Goal: Task Accomplishment & Management: Use online tool/utility

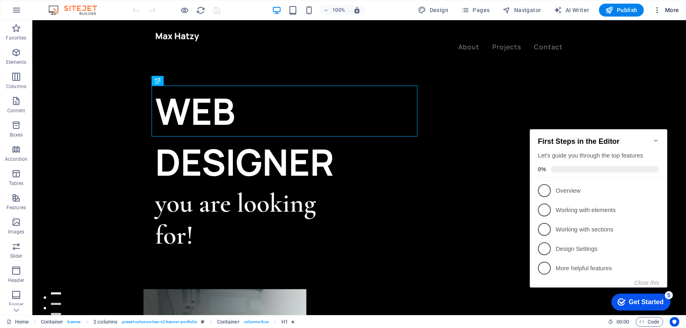
click at [658, 11] on icon "button" at bounding box center [658, 10] width 8 height 8
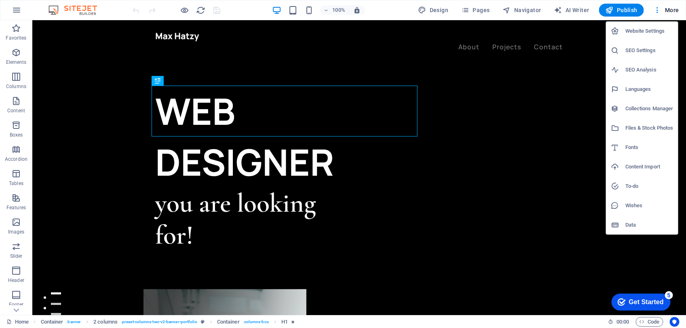
click at [427, 13] on div at bounding box center [343, 164] width 686 height 328
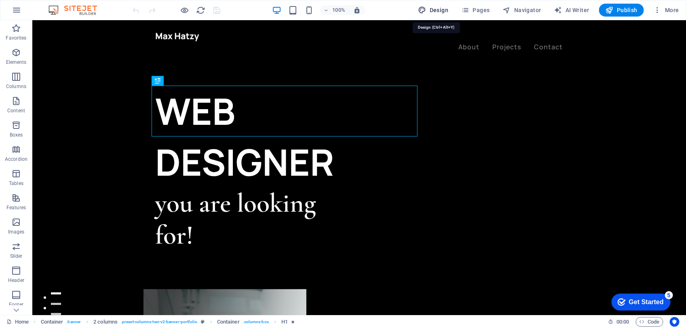
click at [429, 11] on span "Design" at bounding box center [434, 10] width 30 height 8
select select "ease-in-out"
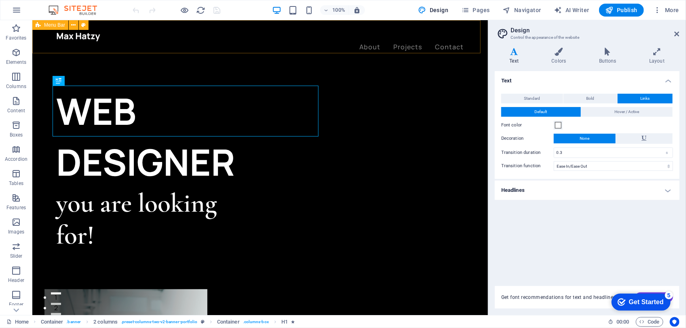
click at [375, 22] on div "About Projects Contact" at bounding box center [260, 41] width 456 height 43
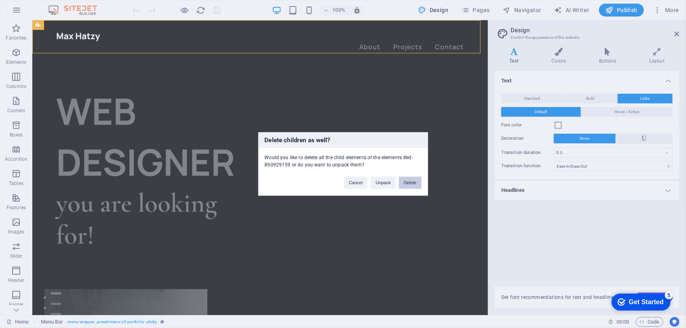
click at [409, 185] on button "Delete" at bounding box center [410, 183] width 23 height 12
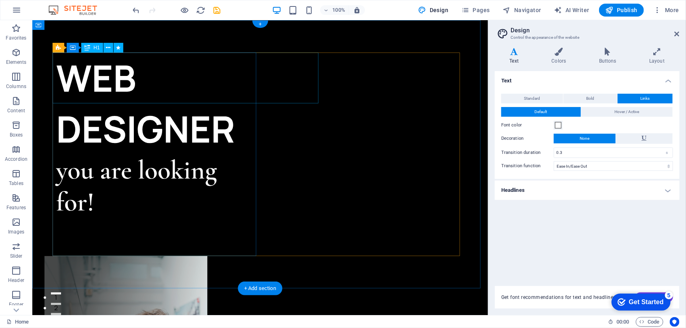
click at [229, 91] on div "WEB DESIGNER" at bounding box center [158, 103] width 204 height 102
click at [82, 154] on div "you are looking for!" at bounding box center [158, 186] width 204 height 64
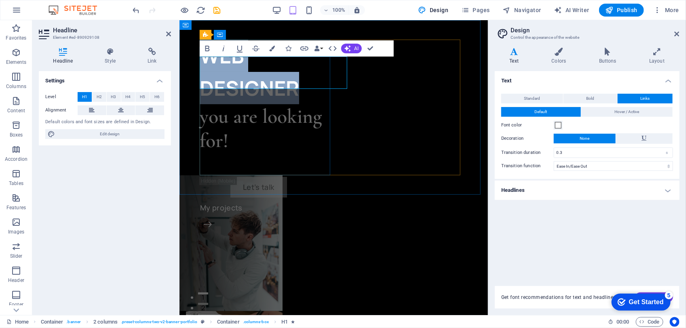
click at [280, 80] on h1 "WEB DESIGNER" at bounding box center [266, 71] width 134 height 65
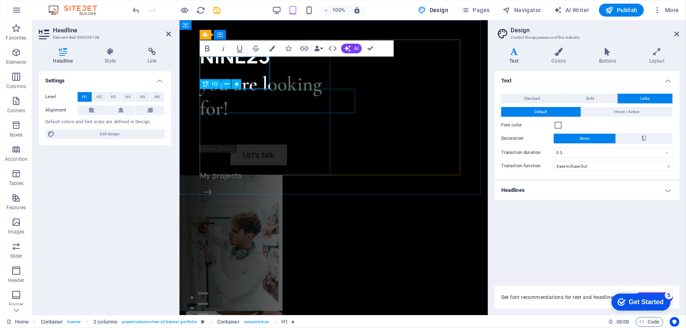
click at [263, 99] on div "you are looking for!" at bounding box center [266, 96] width 134 height 49
click at [263, 99] on div "​NINE25 you are looking for! Let’s talk My projects" at bounding box center [266, 118] width 134 height 159
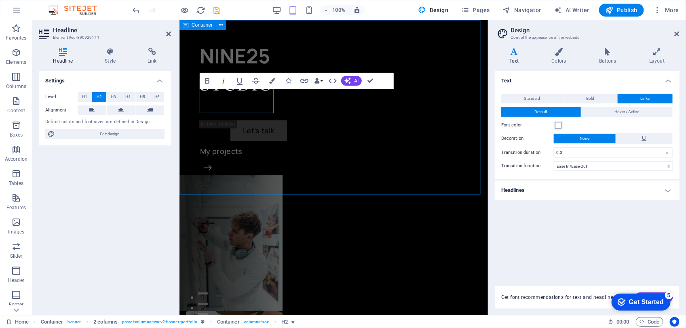
click at [357, 187] on div "NINE25 ​STUDIO Let’s talk My projects" at bounding box center [333, 243] width 309 height 446
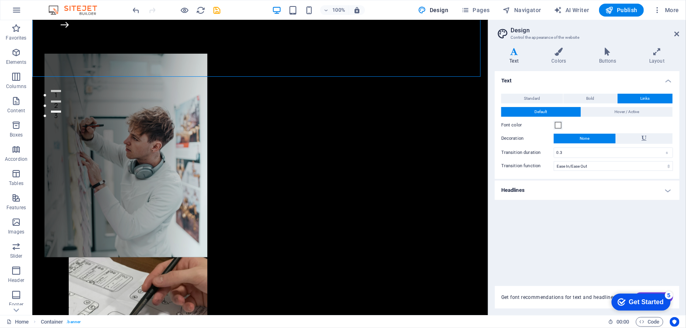
scroll to position [237, 0]
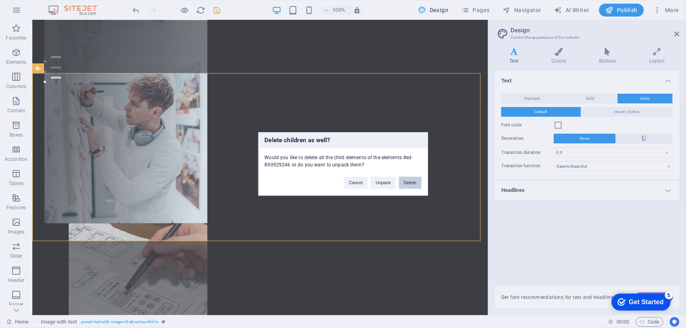
click at [401, 178] on button "Delete" at bounding box center [410, 183] width 23 height 12
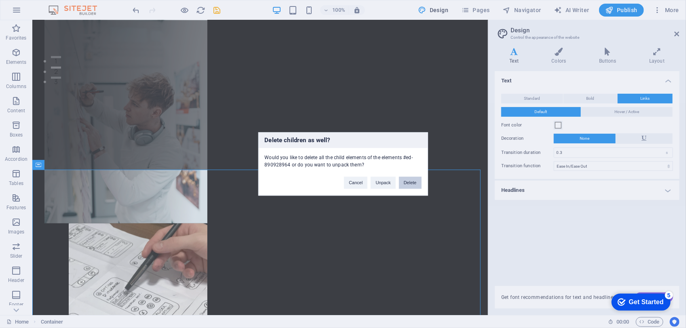
click at [406, 182] on button "Delete" at bounding box center [410, 183] width 23 height 12
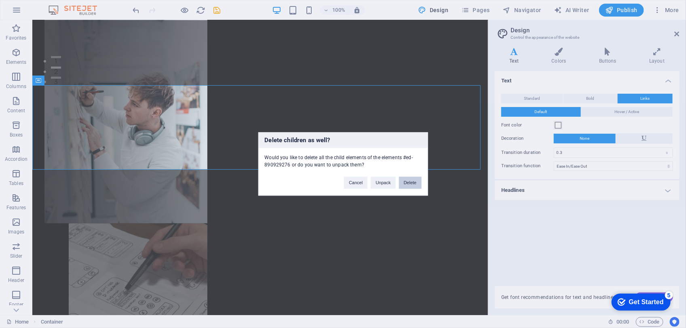
click at [401, 186] on button "Delete" at bounding box center [410, 183] width 23 height 12
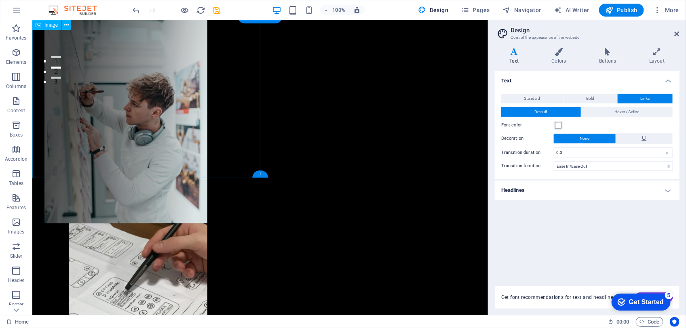
click at [447, 9] on span "Design" at bounding box center [434, 10] width 30 height 8
click at [677, 32] on icon at bounding box center [677, 34] width 5 height 6
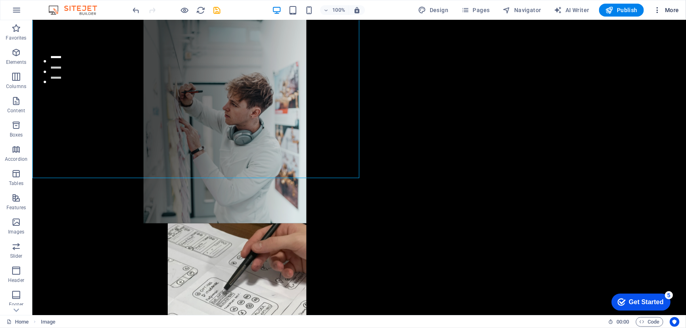
click at [656, 15] on button "More" at bounding box center [667, 10] width 32 height 13
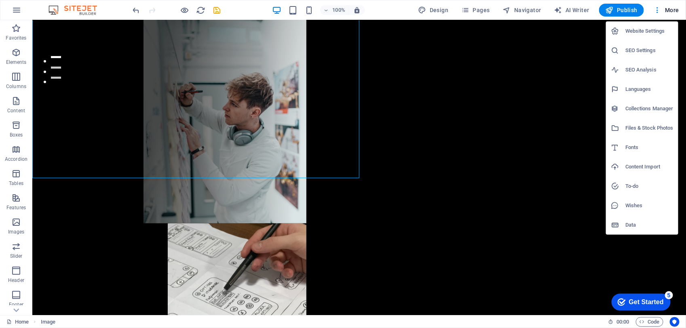
click at [512, 8] on div at bounding box center [343, 164] width 686 height 328
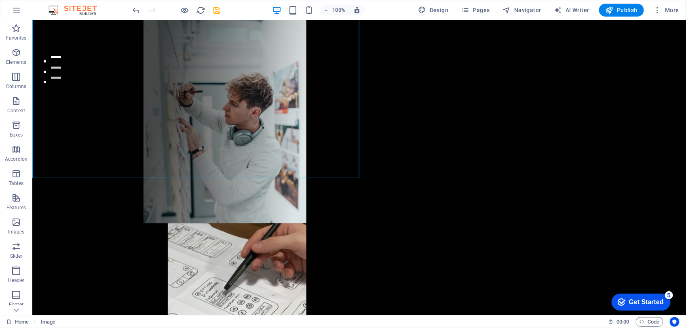
click at [510, 11] on icon "button" at bounding box center [507, 10] width 8 height 8
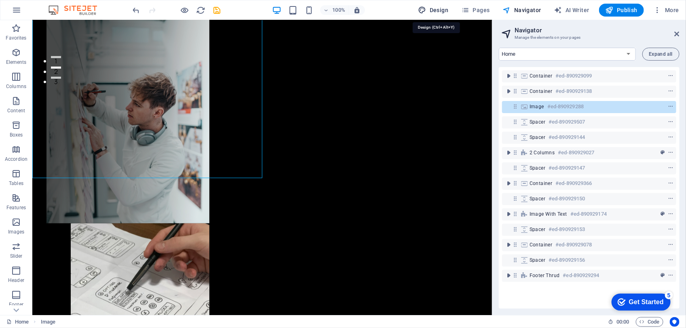
click at [440, 9] on span "Design" at bounding box center [434, 10] width 30 height 8
select select "ease-in-out"
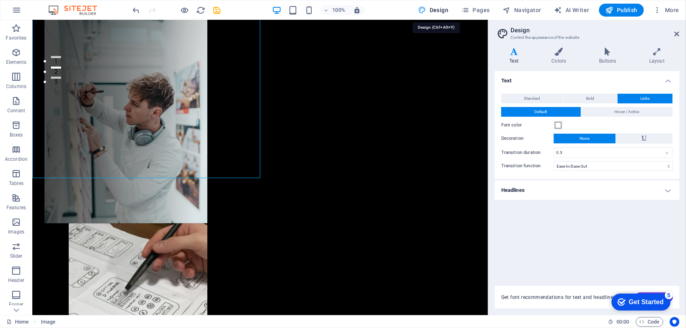
click at [440, 9] on span "Design" at bounding box center [434, 10] width 30 height 8
click at [417, 11] on div "100% Design Pages Navigator AI Writer Publish More" at bounding box center [406, 10] width 551 height 13
click at [676, 33] on icon at bounding box center [677, 34] width 5 height 6
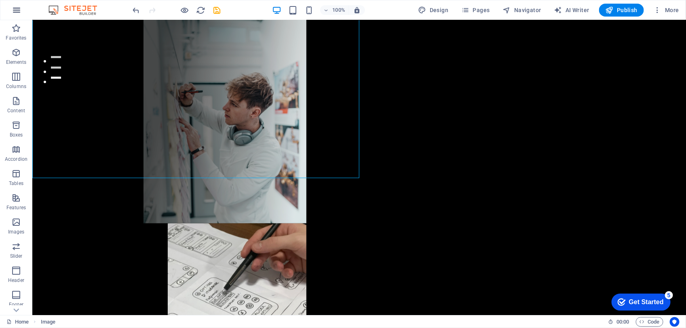
click at [17, 12] on icon "button" at bounding box center [17, 10] width 10 height 10
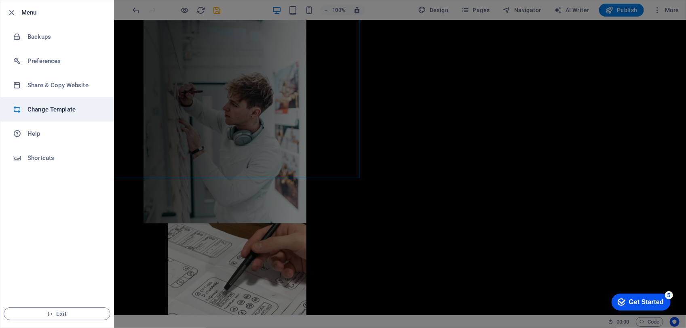
click at [47, 108] on h6 "Change Template" at bounding box center [65, 110] width 75 height 10
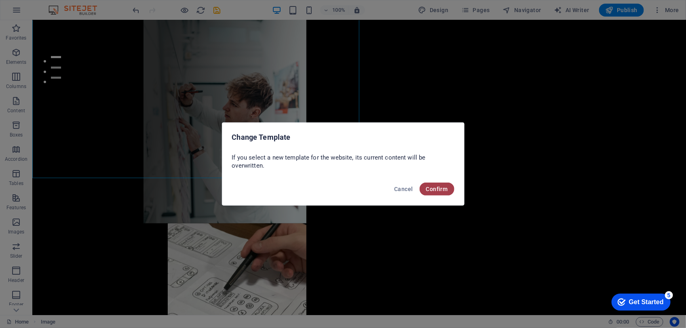
click at [442, 186] on span "Confirm" at bounding box center [437, 189] width 22 height 6
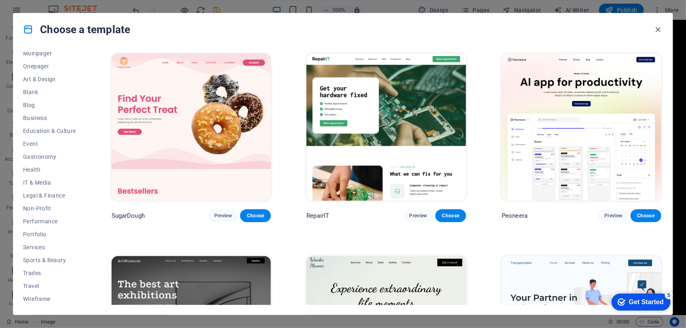
scroll to position [0, 0]
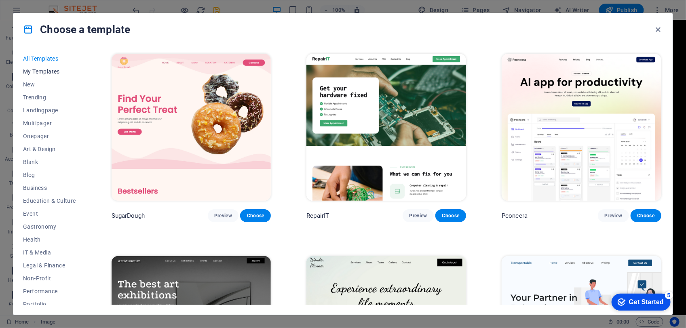
click at [39, 70] on span "My Templates" at bounding box center [49, 71] width 53 height 6
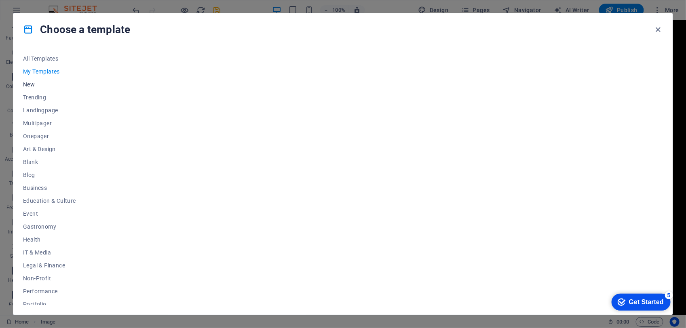
click at [33, 87] on span "New" at bounding box center [49, 84] width 53 height 6
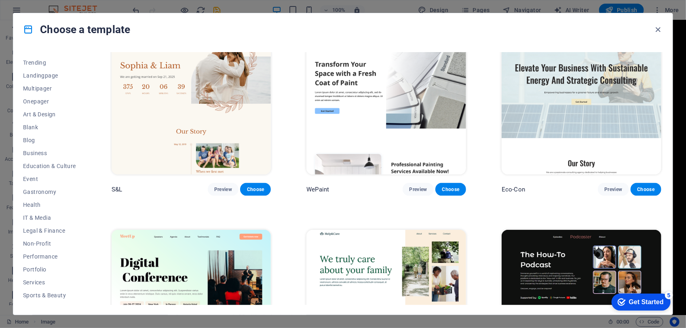
scroll to position [70, 0]
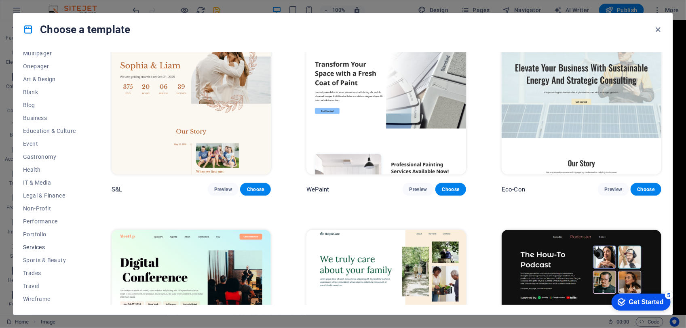
click at [35, 245] on span "Services" at bounding box center [49, 247] width 53 height 6
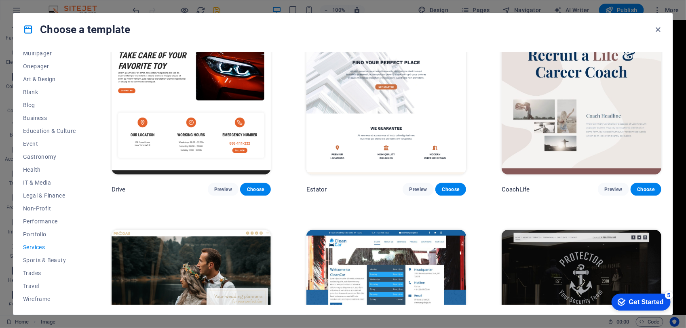
drag, startPoint x: 662, startPoint y: 150, endPoint x: 649, endPoint y: 159, distance: 14.8
click at [662, 173] on div "CoachLife Preview Choose" at bounding box center [581, 111] width 163 height 170
click at [660, 30] on icon "button" at bounding box center [658, 29] width 9 height 9
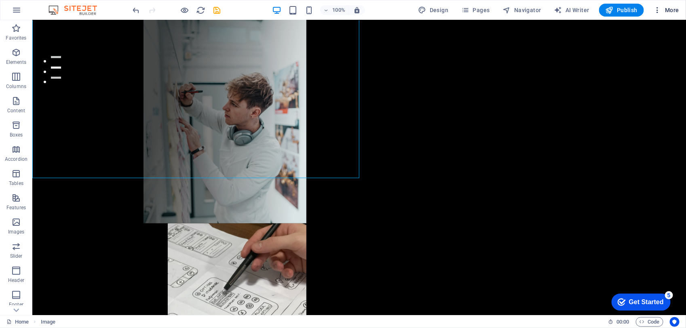
click at [659, 11] on icon "button" at bounding box center [658, 10] width 8 height 8
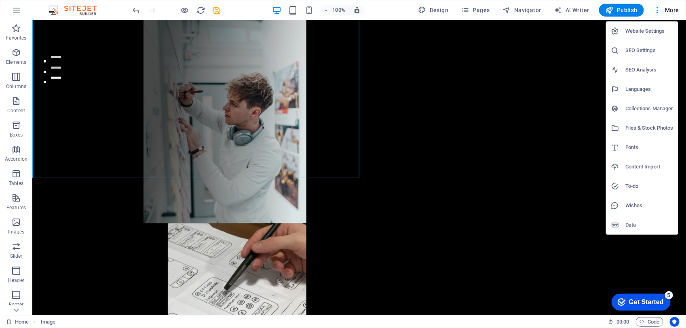
click at [672, 9] on div at bounding box center [343, 164] width 686 height 328
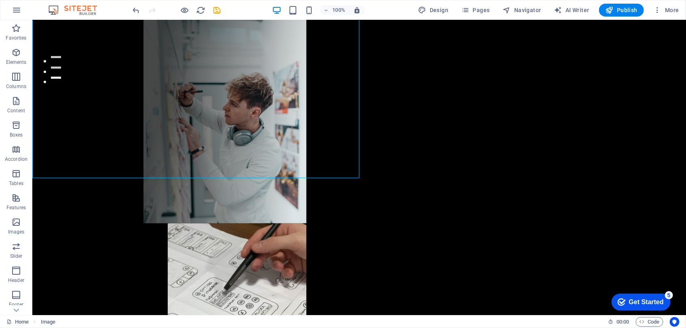
click at [672, 9] on span "More" at bounding box center [666, 10] width 25 height 8
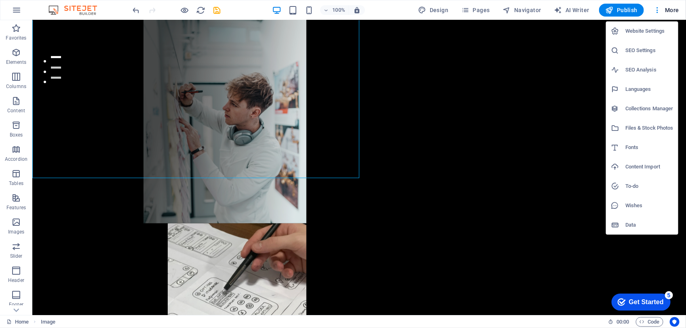
click at [680, 102] on div at bounding box center [343, 164] width 686 height 328
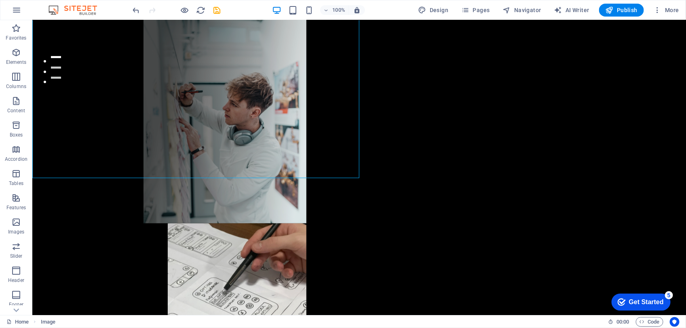
drag, startPoint x: 714, startPoint y: 122, endPoint x: 685, endPoint y: 59, distance: 69.1
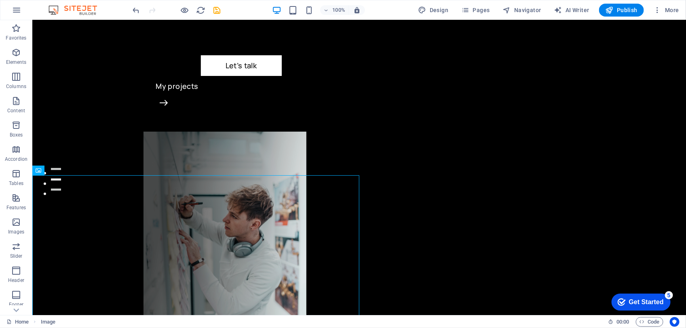
scroll to position [163, 0]
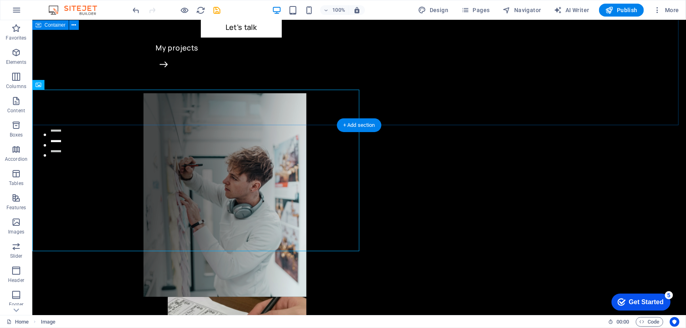
click at [384, 104] on div "NINE25 STUDIO Let’s talk My projects" at bounding box center [359, 195] width 654 height 676
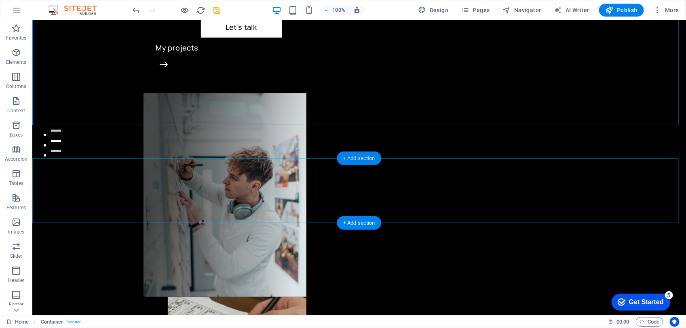
click at [379, 161] on div "+ Add section" at bounding box center [359, 159] width 45 height 14
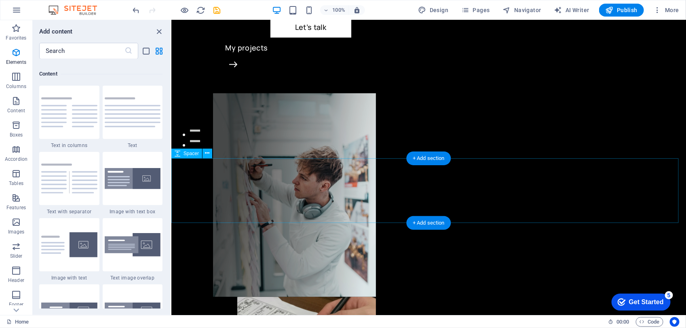
scroll to position [1414, 0]
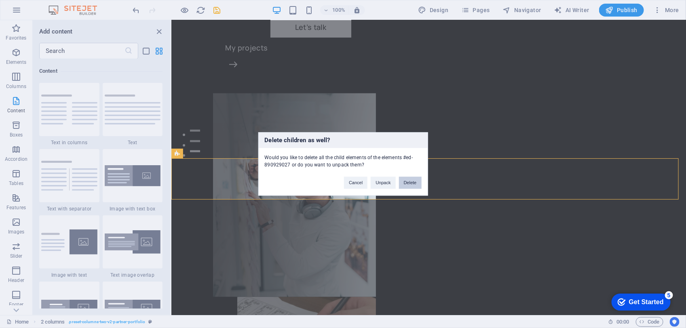
click at [415, 181] on button "Delete" at bounding box center [410, 183] width 23 height 12
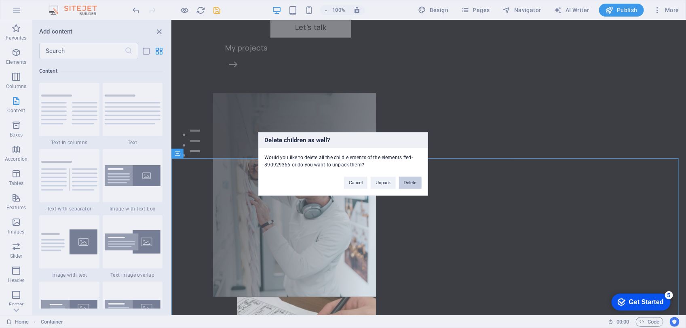
click at [417, 187] on button "Delete" at bounding box center [410, 183] width 23 height 12
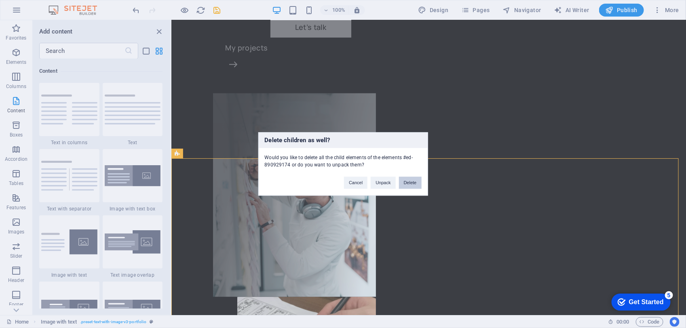
click at [410, 181] on button "Delete" at bounding box center [410, 183] width 23 height 12
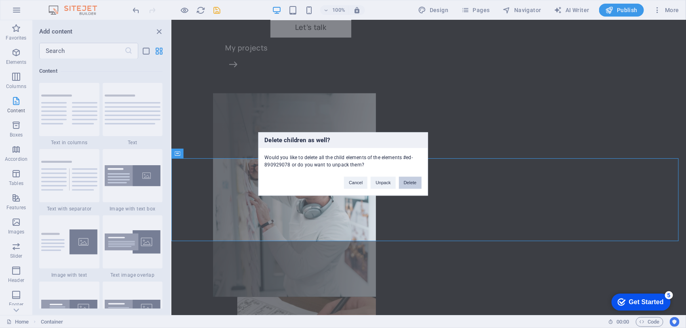
click at [413, 183] on button "Delete" at bounding box center [410, 183] width 23 height 12
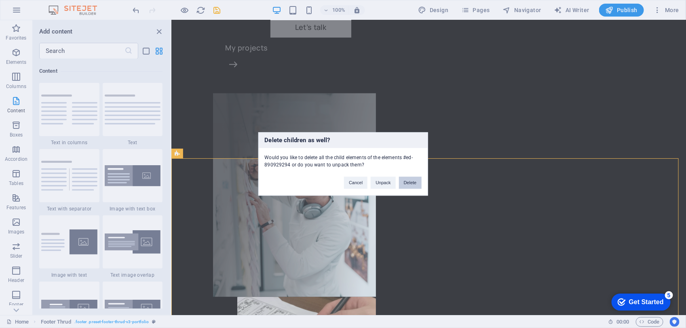
click at [411, 182] on button "Delete" at bounding box center [410, 183] width 23 height 12
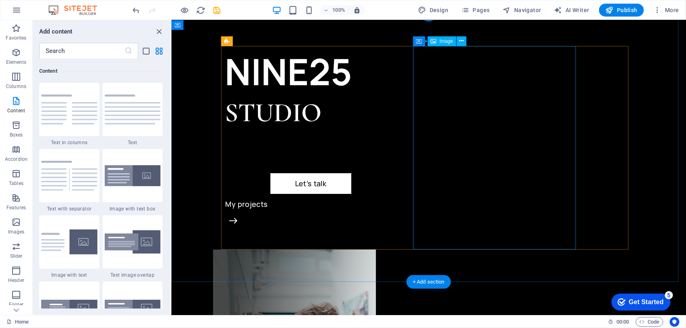
drag, startPoint x: 550, startPoint y: 73, endPoint x: 675, endPoint y: 22, distance: 134.7
select select "%"
select select "px"
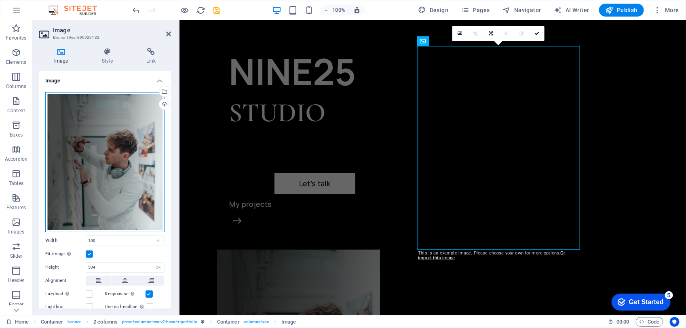
click at [94, 106] on div "Drag files here, click to choose files or select files from Files or our free s…" at bounding box center [104, 162] width 119 height 140
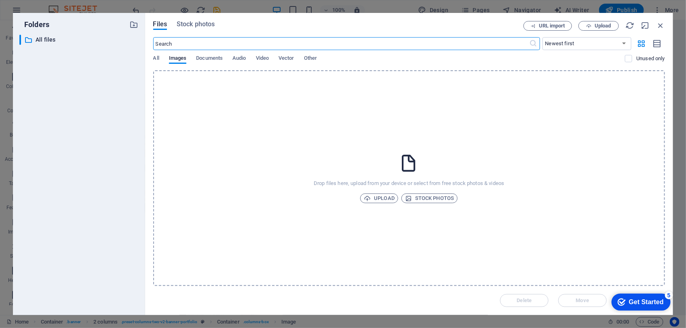
scroll to position [0, 0]
click at [659, 25] on icon "button" at bounding box center [660, 25] width 9 height 9
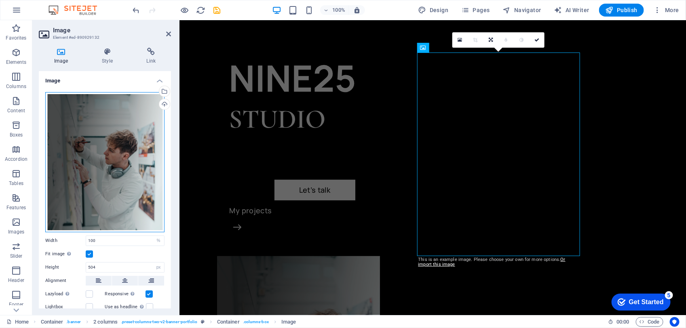
click at [106, 133] on div "Drag files here, click to choose files or select files from Files or our free s…" at bounding box center [104, 162] width 119 height 140
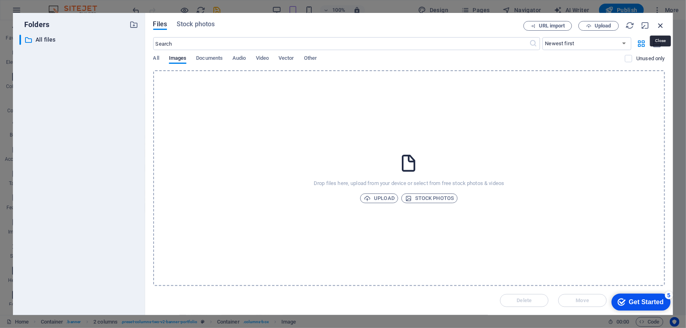
click at [660, 26] on icon "button" at bounding box center [660, 25] width 9 height 9
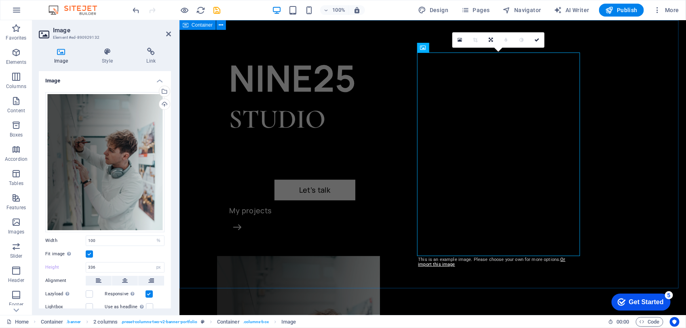
type input "504"
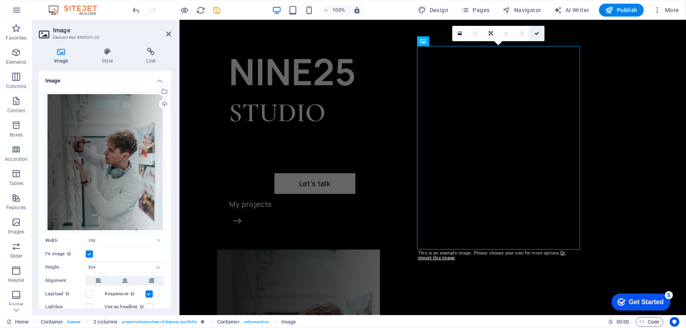
click at [541, 32] on link at bounding box center [536, 33] width 15 height 15
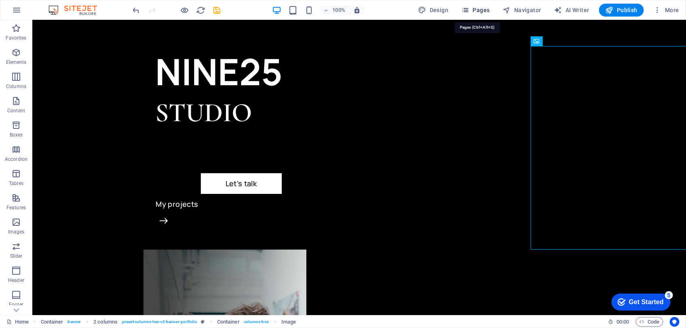
click at [490, 8] on span "Pages" at bounding box center [475, 10] width 28 height 8
click at [472, 10] on span "Pages" at bounding box center [475, 10] width 28 height 8
click at [466, 8] on icon "button" at bounding box center [465, 10] width 8 height 8
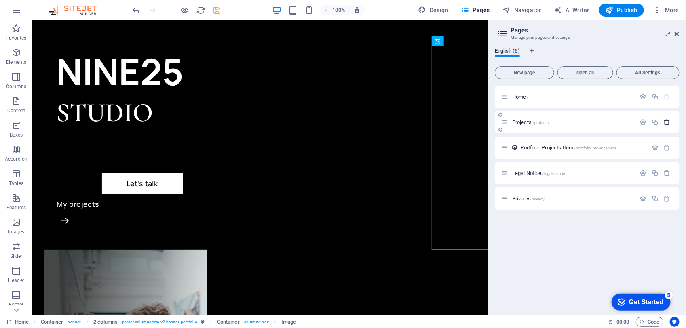
click at [668, 121] on icon "button" at bounding box center [667, 122] width 7 height 7
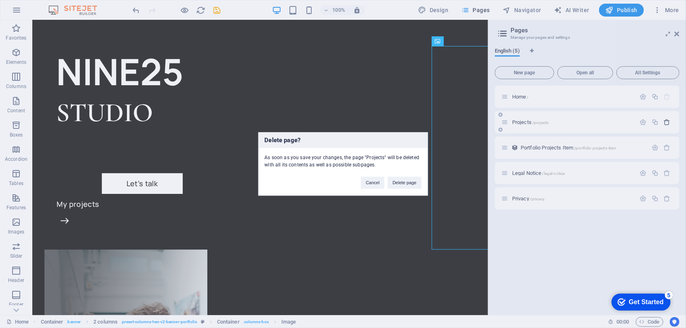
click at [668, 121] on div "Delete page? As soon as you save your changes, the page "Projects" will be dele…" at bounding box center [343, 164] width 686 height 328
click at [397, 177] on button "Delete page" at bounding box center [405, 183] width 34 height 12
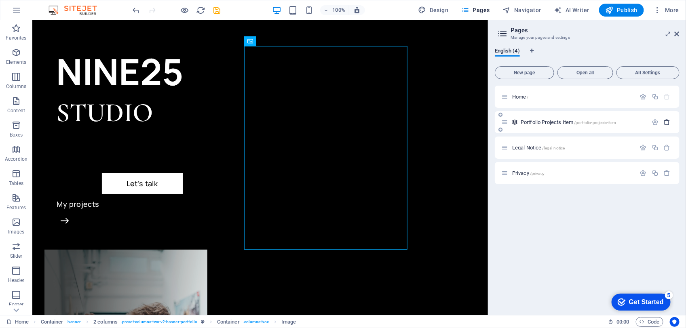
click at [665, 121] on icon "button" at bounding box center [667, 122] width 7 height 7
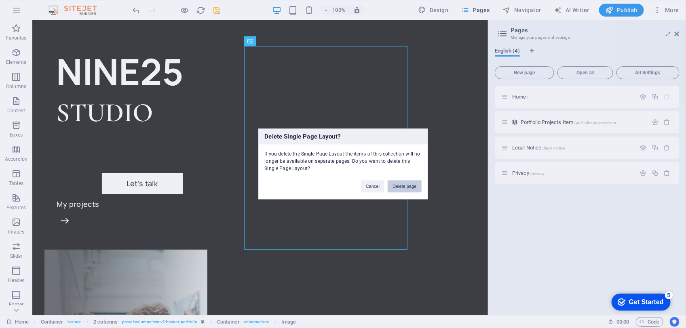
drag, startPoint x: 401, startPoint y: 188, endPoint x: 391, endPoint y: 173, distance: 18.2
click at [401, 188] on button "Delete page" at bounding box center [405, 187] width 34 height 12
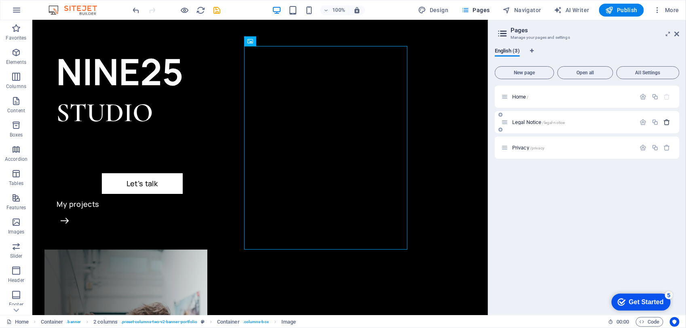
click at [666, 123] on icon "button" at bounding box center [667, 122] width 7 height 7
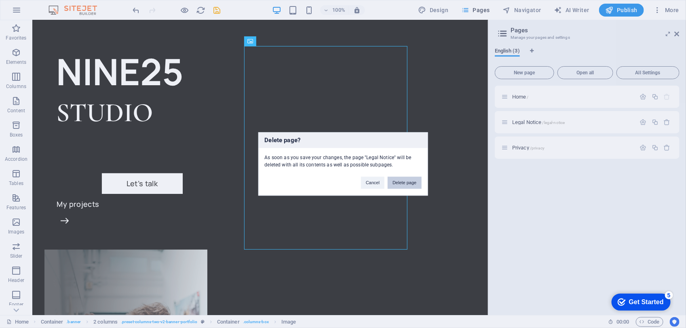
click at [413, 182] on button "Delete page" at bounding box center [405, 183] width 34 height 12
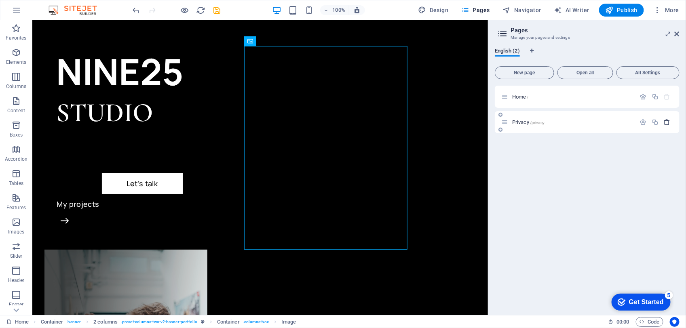
click at [667, 124] on icon "button" at bounding box center [667, 122] width 7 height 7
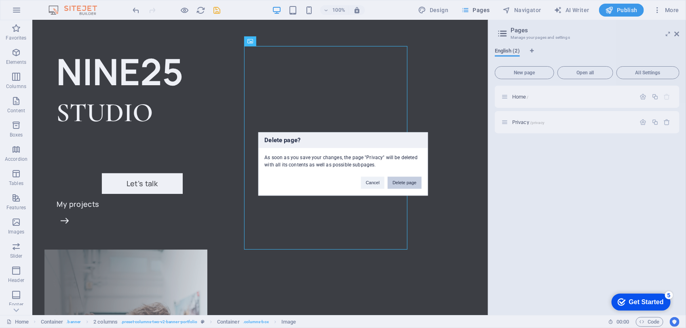
click at [408, 181] on button "Delete page" at bounding box center [405, 183] width 34 height 12
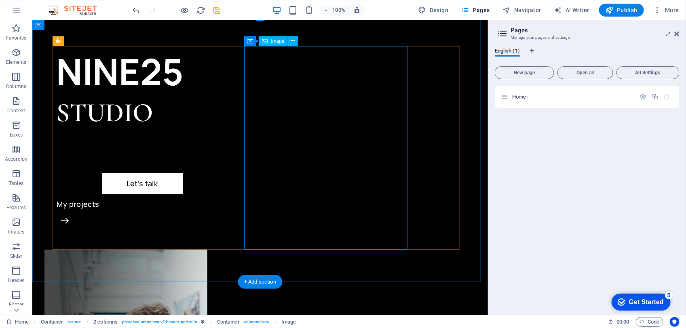
select select "%"
select select "px"
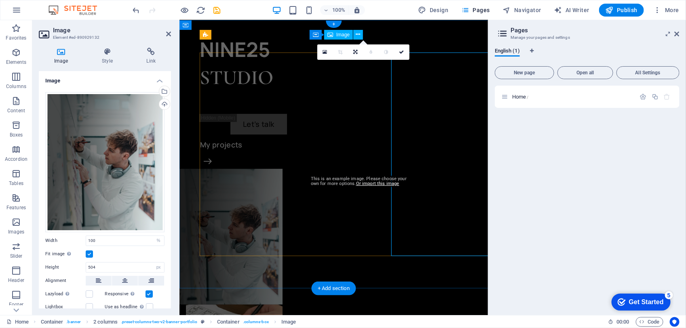
scroll to position [0, 0]
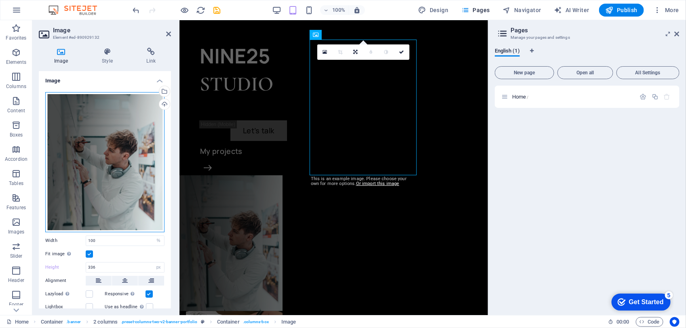
click at [110, 156] on div "Drag files here, click to choose files or select files from Files or our free s…" at bounding box center [104, 162] width 119 height 140
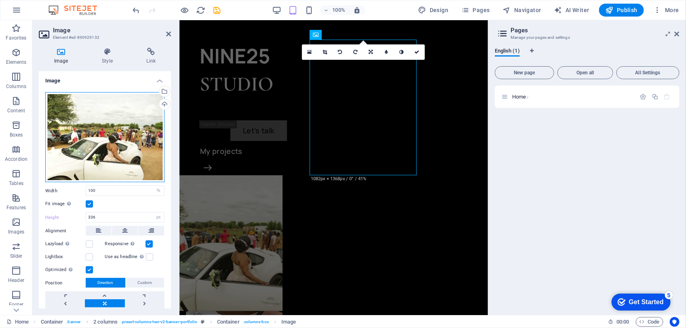
click at [114, 165] on div "Drag files here, click to choose files or select files from Files or our free s…" at bounding box center [104, 137] width 119 height 91
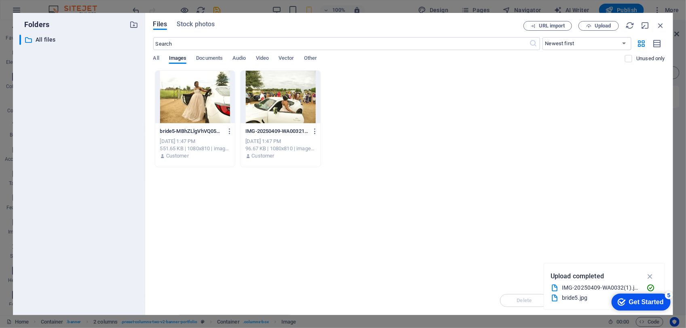
click at [282, 106] on div at bounding box center [281, 97] width 80 height 53
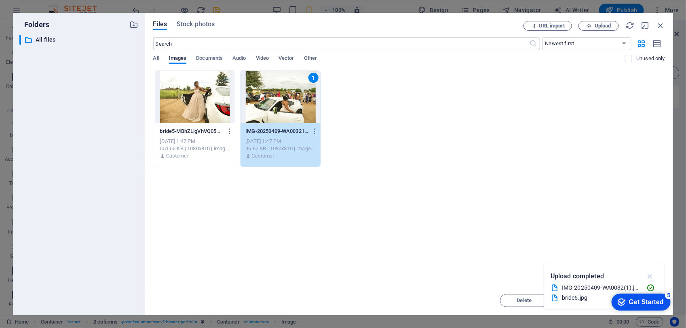
click at [651, 278] on icon "button" at bounding box center [650, 276] width 9 height 9
click at [629, 298] on div "Get Started" at bounding box center [646, 301] width 35 height 7
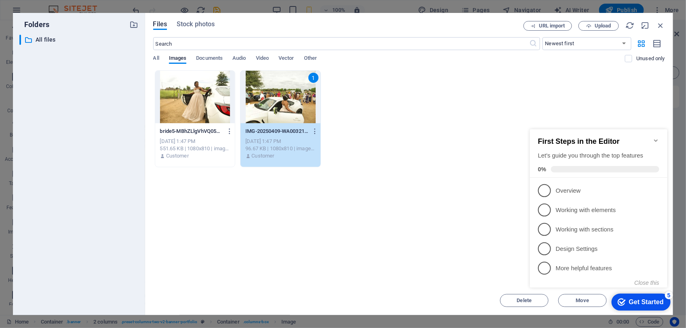
click at [630, 300] on div "Get Started" at bounding box center [646, 301] width 35 height 7
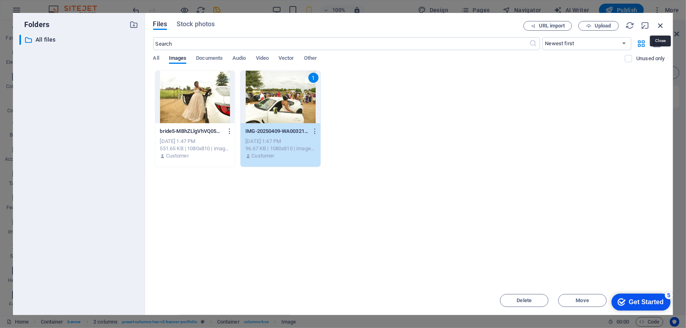
click at [664, 25] on icon "button" at bounding box center [660, 25] width 9 height 9
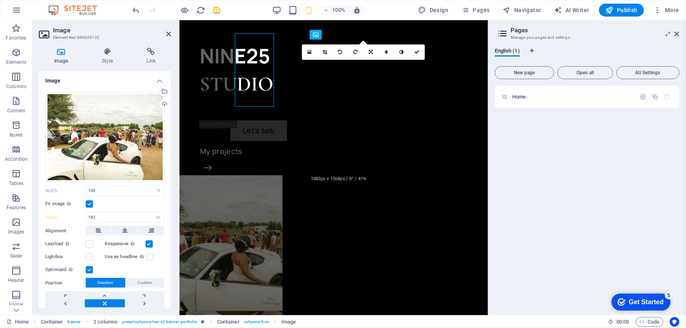
type input "336"
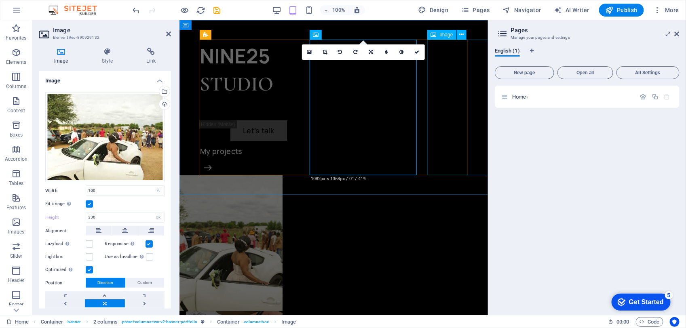
select select "%"
select select "px"
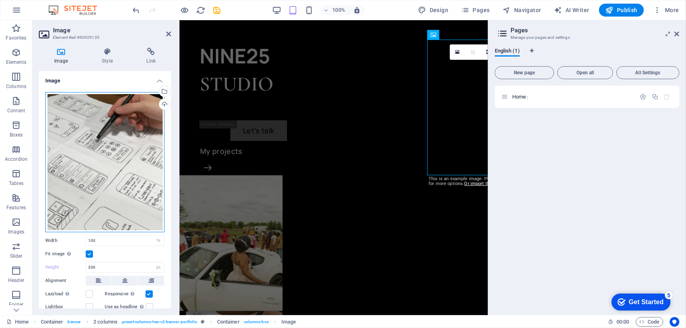
click at [104, 114] on div "Drag files here, click to choose files or select files from Files or our free s…" at bounding box center [104, 162] width 119 height 140
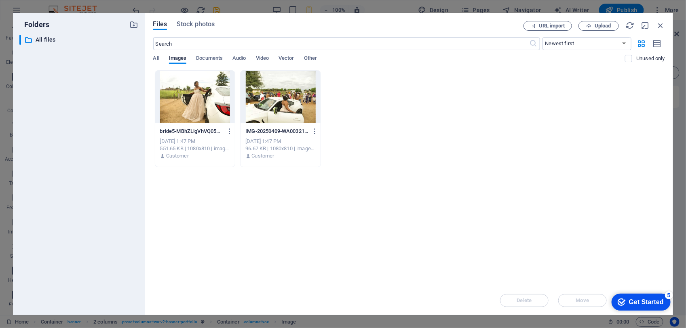
click at [214, 104] on div at bounding box center [195, 97] width 80 height 53
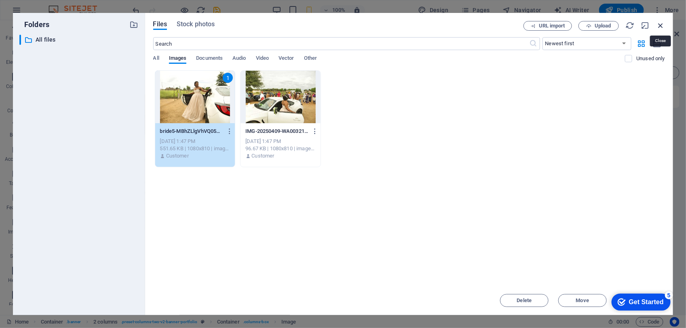
click at [663, 23] on icon "button" at bounding box center [660, 25] width 9 height 9
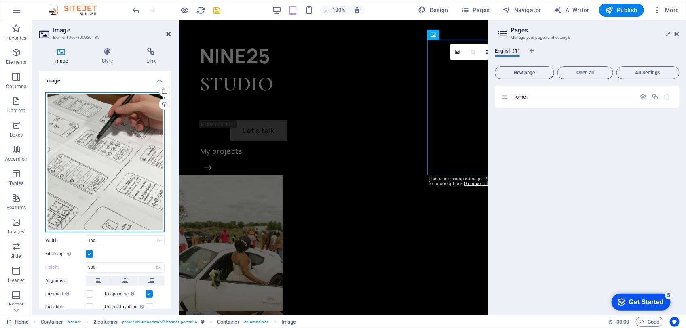
click at [111, 147] on div "Drag files here, click to choose files or select files from Files or our free s…" at bounding box center [104, 162] width 119 height 140
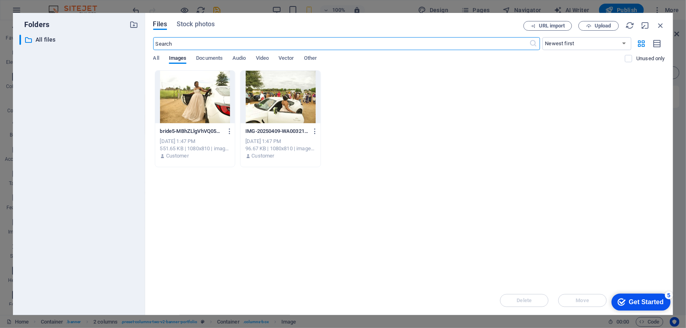
click at [279, 112] on div at bounding box center [281, 97] width 80 height 53
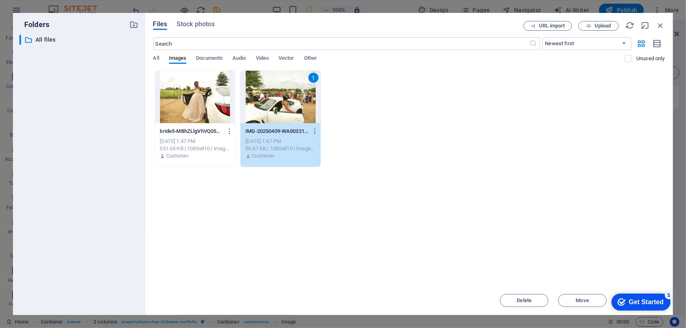
click at [158, 85] on div at bounding box center [195, 97] width 80 height 53
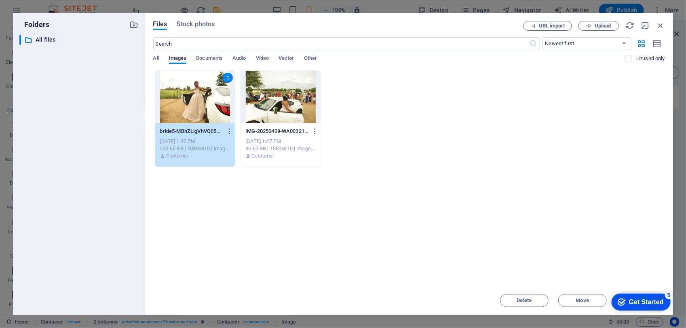
click at [654, 299] on div "Get Started" at bounding box center [646, 301] width 35 height 7
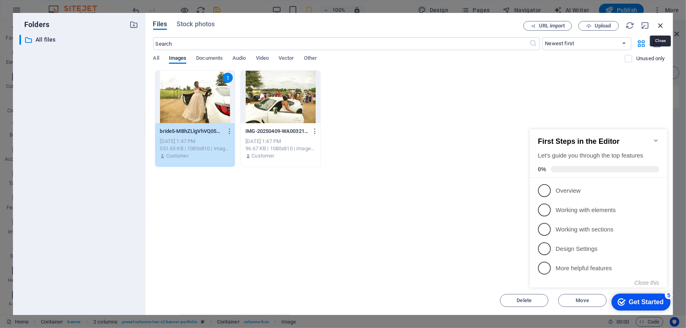
click at [662, 25] on icon "button" at bounding box center [660, 25] width 9 height 9
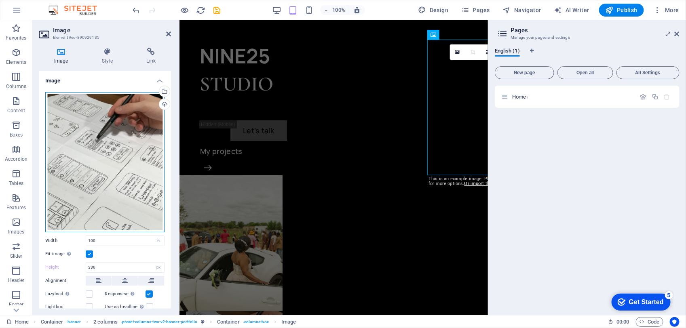
click at [127, 157] on div "Drag files here, click to choose files or select files from Files or our free s…" at bounding box center [104, 162] width 119 height 140
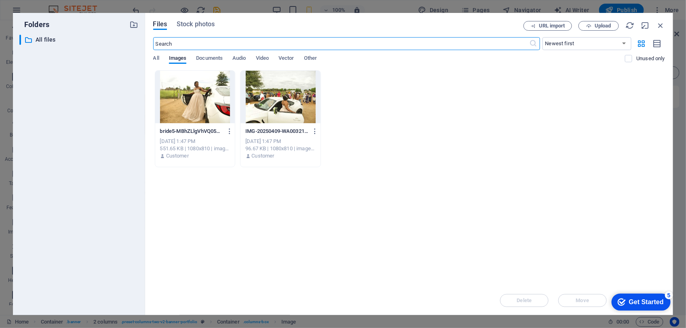
click at [270, 102] on div at bounding box center [281, 97] width 80 height 53
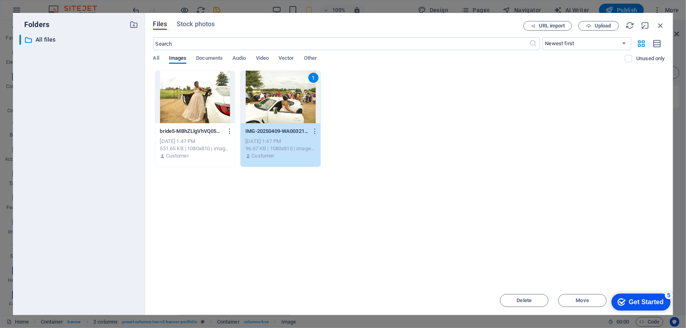
click at [188, 99] on div at bounding box center [195, 97] width 80 height 53
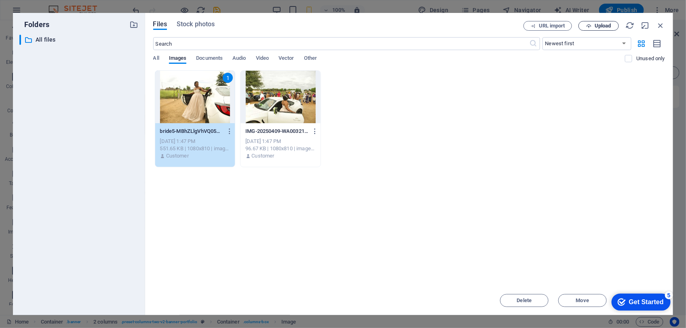
click at [602, 27] on span "Upload" at bounding box center [603, 25] width 17 height 5
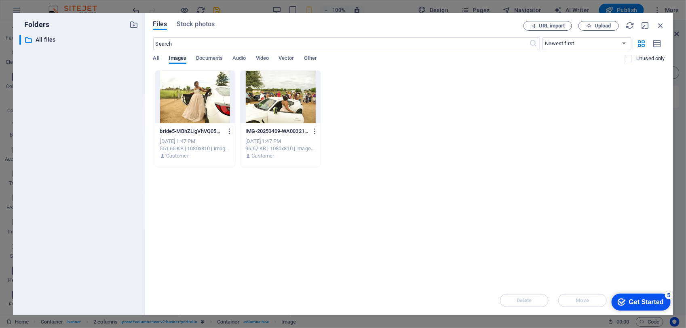
click at [617, 144] on div "bride5-MBhZLlgVhVQ05JpwGpSVxQ.jpg bride5-MBhZLlgVhVQ05JpwGpSVxQ.jpg [DATE] 1:47…" at bounding box center [409, 118] width 512 height 97
click at [660, 21] on icon "button" at bounding box center [660, 25] width 9 height 9
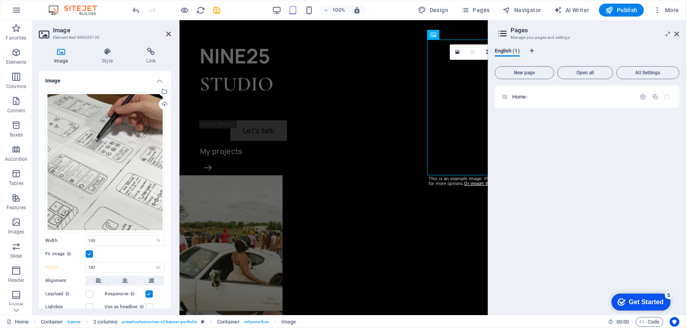
type input "336"
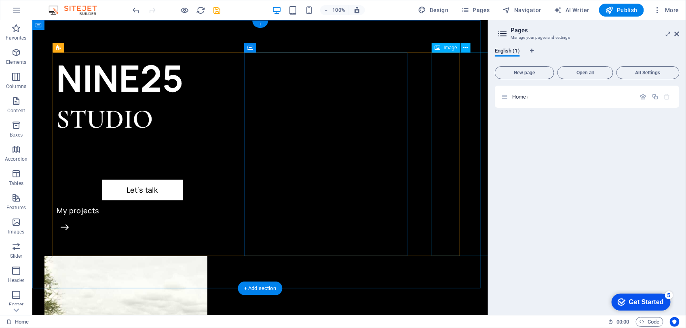
select select "%"
select select "px"
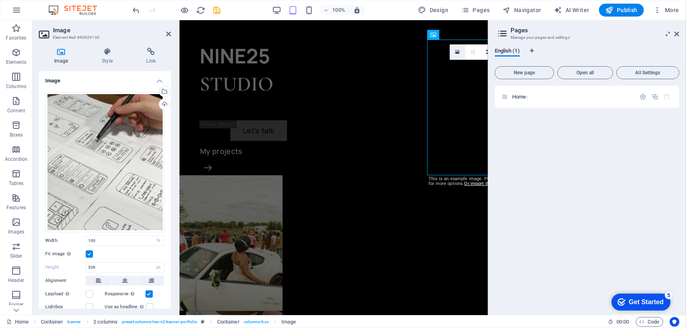
click at [458, 53] on icon at bounding box center [458, 52] width 4 height 6
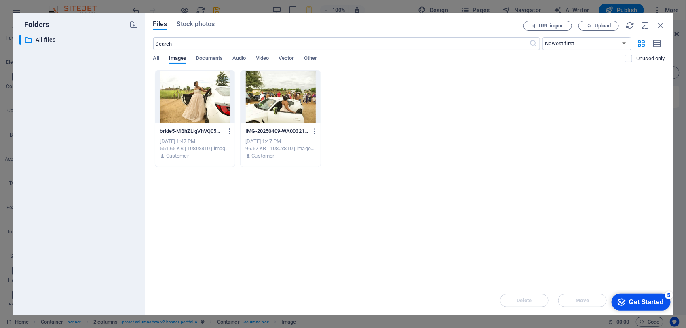
click at [198, 98] on div at bounding box center [195, 97] width 80 height 53
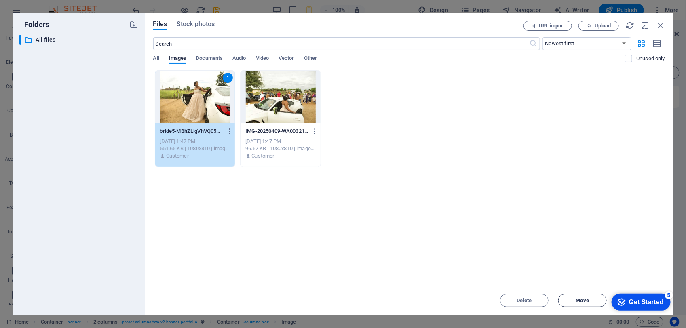
click at [580, 298] on span "Move" at bounding box center [582, 300] width 13 height 5
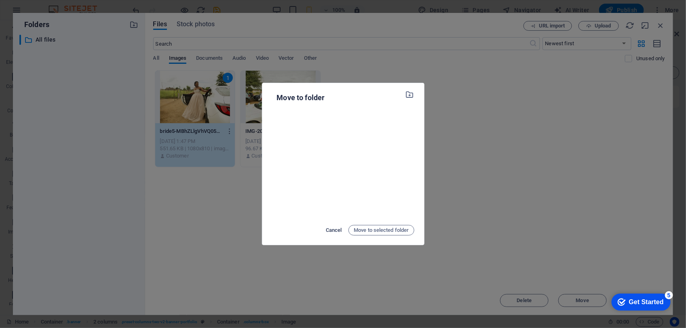
click at [333, 231] on span "Cancel" at bounding box center [334, 231] width 16 height 10
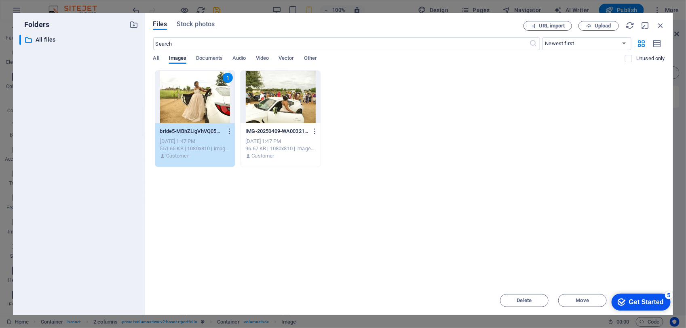
click at [629, 302] on div "Get Started" at bounding box center [646, 301] width 35 height 7
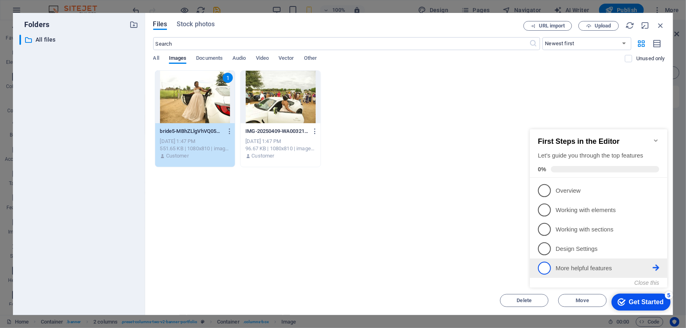
click at [598, 269] on p "More helpful features - incomplete" at bounding box center [604, 268] width 97 height 8
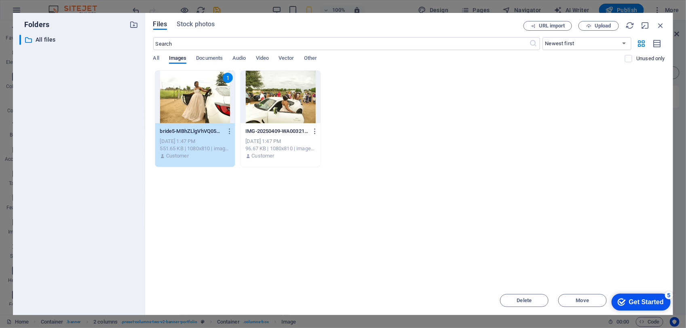
click at [634, 299] on div "Get Started" at bounding box center [646, 301] width 35 height 7
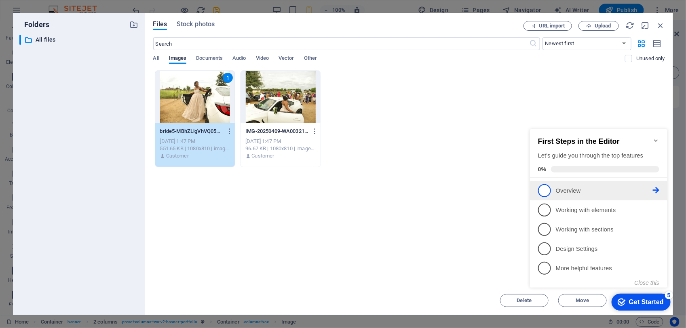
click at [587, 192] on p "Overview - incomplete" at bounding box center [604, 190] width 97 height 8
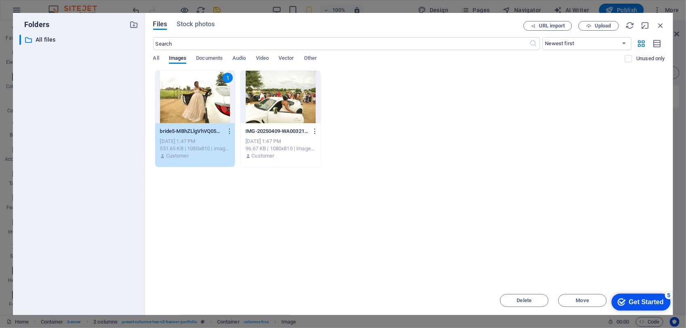
click at [664, 306] on div "Get Started" at bounding box center [646, 301] width 35 height 7
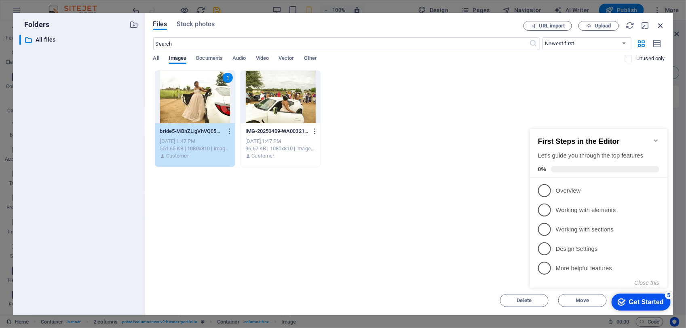
click at [658, 25] on icon "button" at bounding box center [660, 25] width 9 height 9
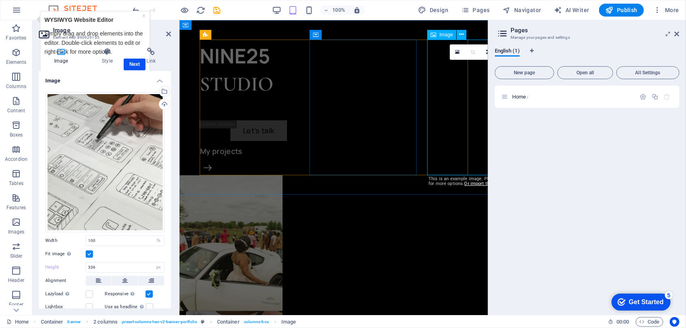
click at [142, 18] on link "×" at bounding box center [143, 16] width 3 height 6
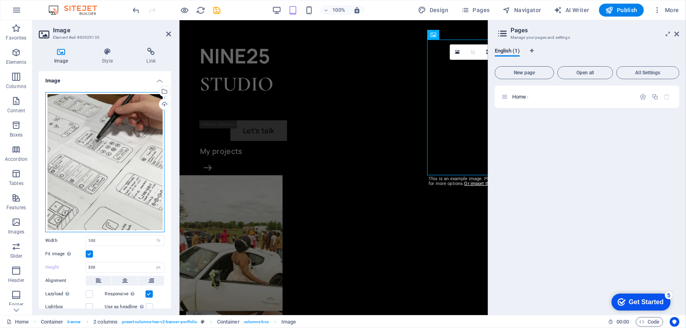
click at [114, 155] on div "Drag files here, click to choose files or select files from Files or our free s…" at bounding box center [104, 162] width 119 height 140
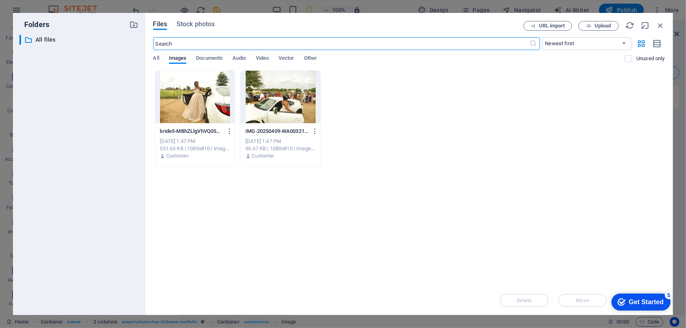
click at [228, 105] on div at bounding box center [195, 97] width 80 height 53
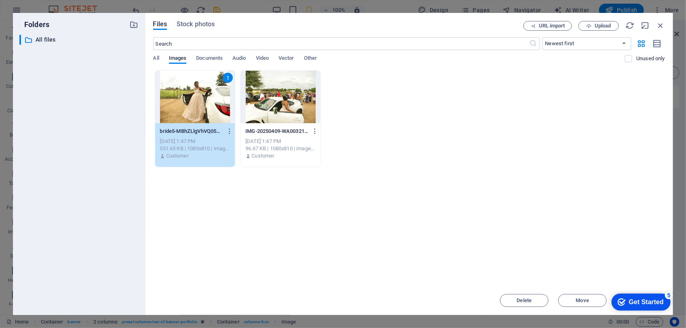
click at [630, 301] on div "Get Started" at bounding box center [646, 301] width 35 height 7
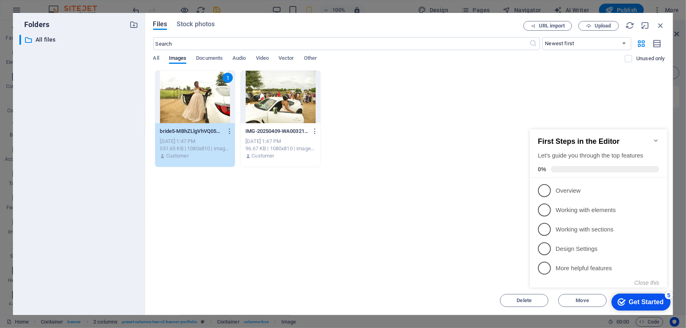
click at [630, 301] on div "Get Started" at bounding box center [646, 301] width 35 height 7
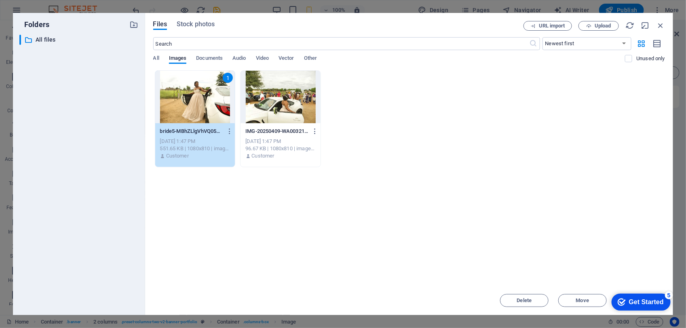
drag, startPoint x: 705, startPoint y: 474, endPoint x: 615, endPoint y: 255, distance: 236.6
click at [615, 290] on html "checkmark Get Started 5 First Steps in the Editor Let's guide you through the t…" at bounding box center [639, 302] width 69 height 24
click at [669, 294] on div "5" at bounding box center [669, 295] width 8 height 8
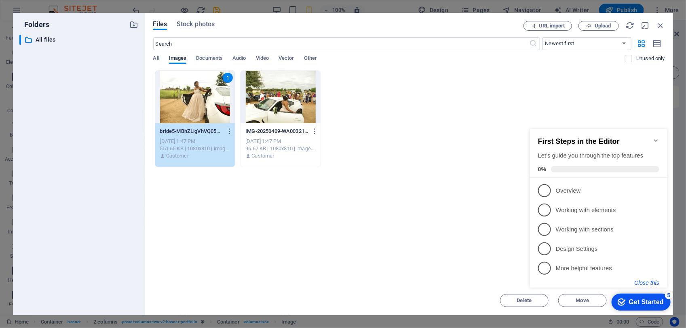
click at [642, 282] on button "Close this" at bounding box center [647, 282] width 25 height 6
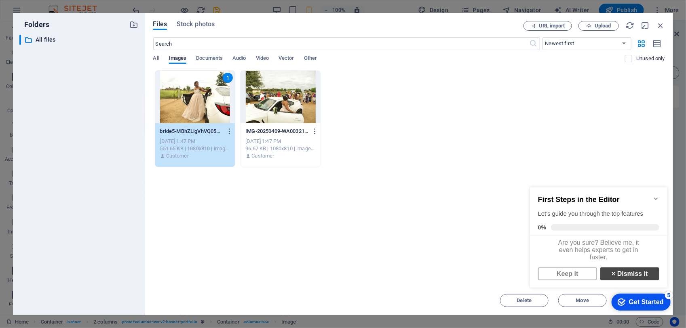
click at [631, 279] on link "× Dismiss it" at bounding box center [629, 273] width 59 height 13
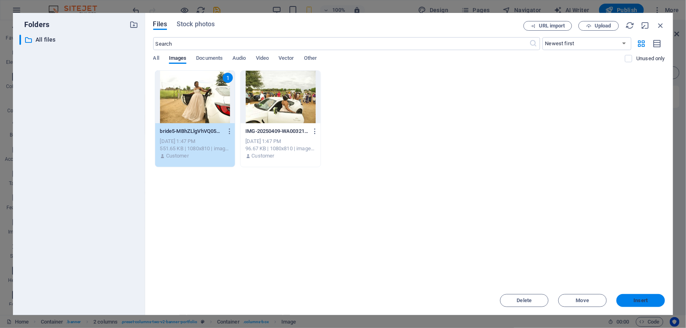
click at [634, 300] on span "Insert" at bounding box center [641, 300] width 14 height 5
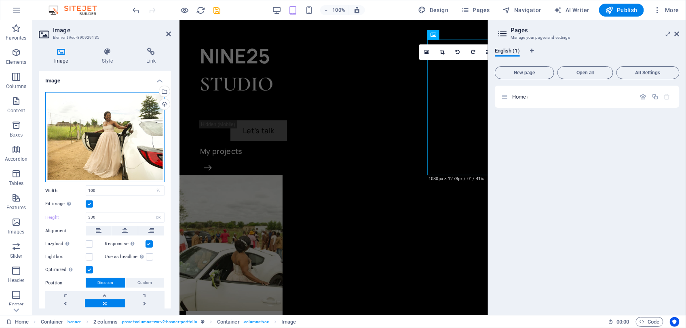
click at [111, 160] on div "Drag files here, click to choose files or select files from Files or our free s…" at bounding box center [104, 137] width 119 height 91
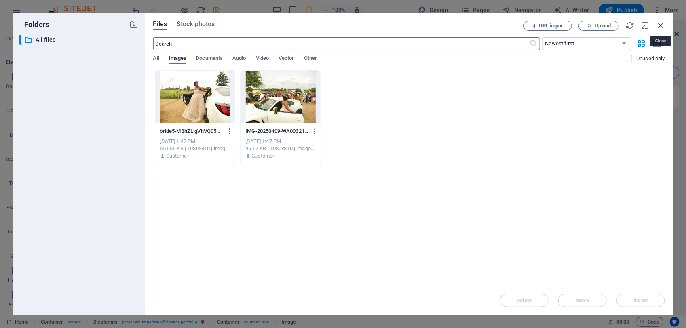
click at [662, 23] on icon "button" at bounding box center [660, 25] width 9 height 9
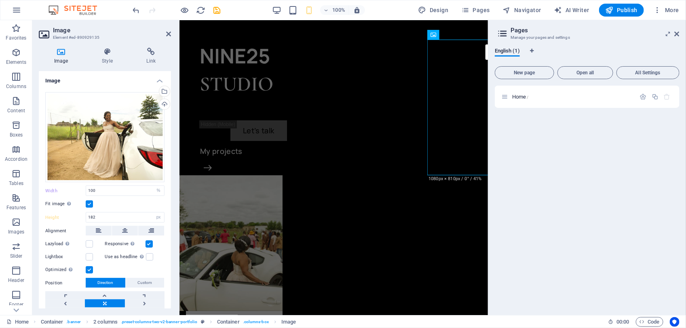
type input "336"
click at [614, 11] on icon "button" at bounding box center [610, 10] width 8 height 8
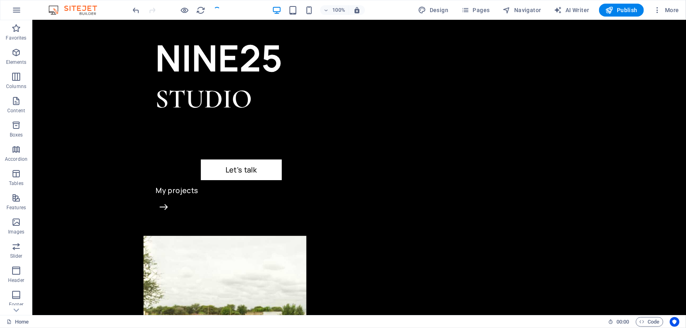
scroll to position [42, 0]
